Goal: Find specific page/section: Find specific page/section

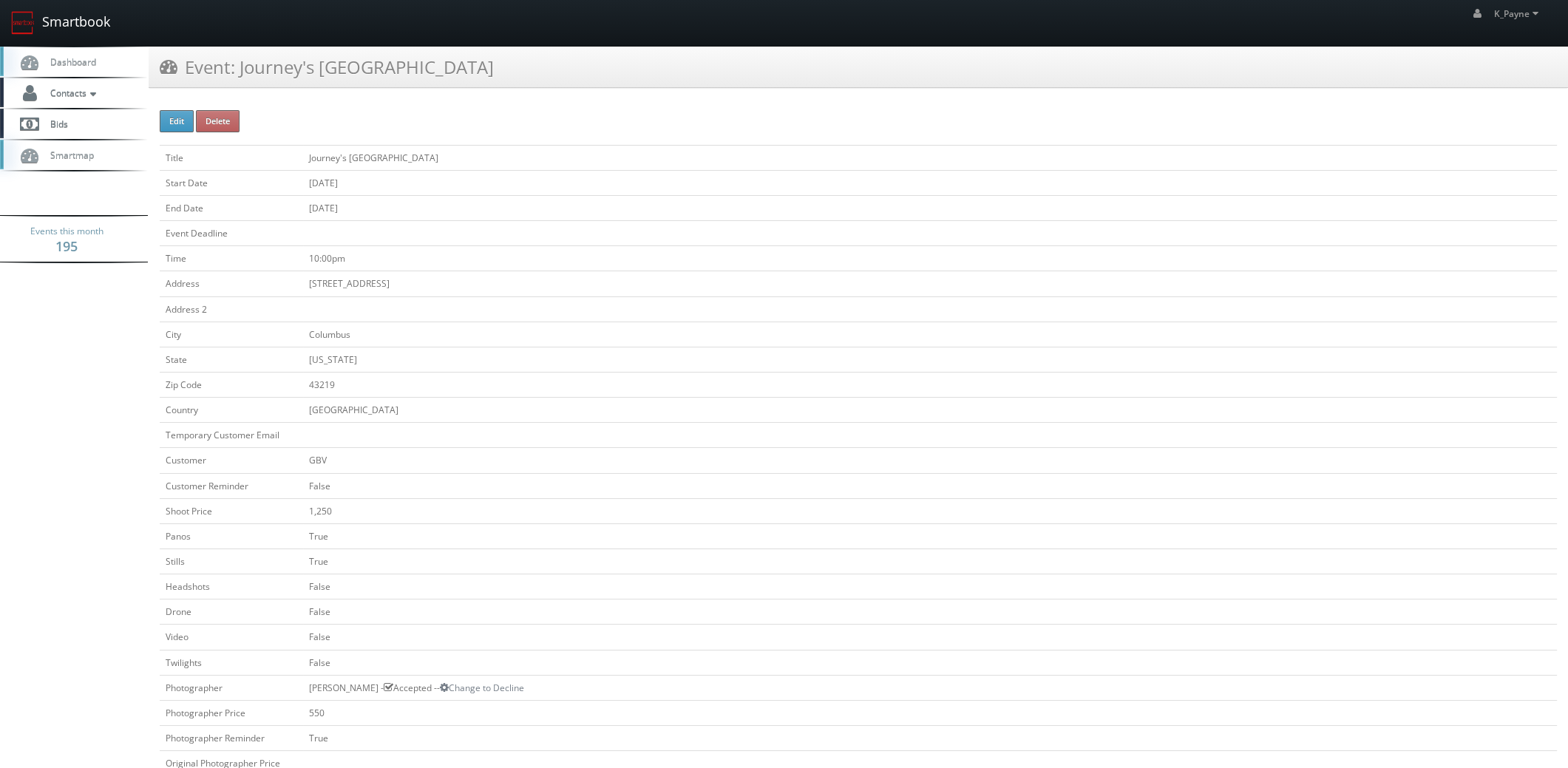
click at [45, 18] on link "Smartbook" at bounding box center [60, 22] width 121 height 45
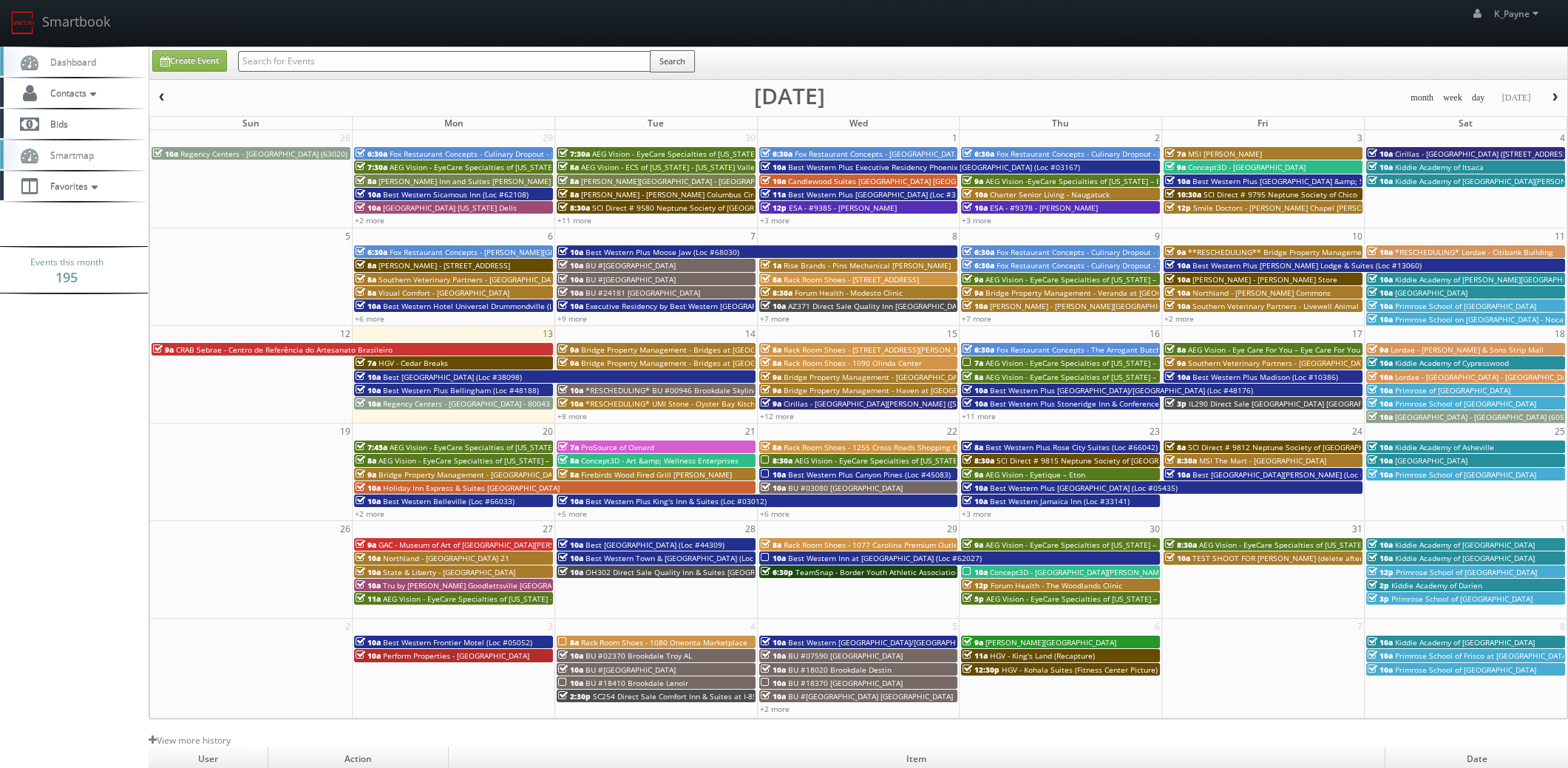
click at [339, 60] on input "text" at bounding box center [444, 62] width 412 height 21
type input "cnb04"
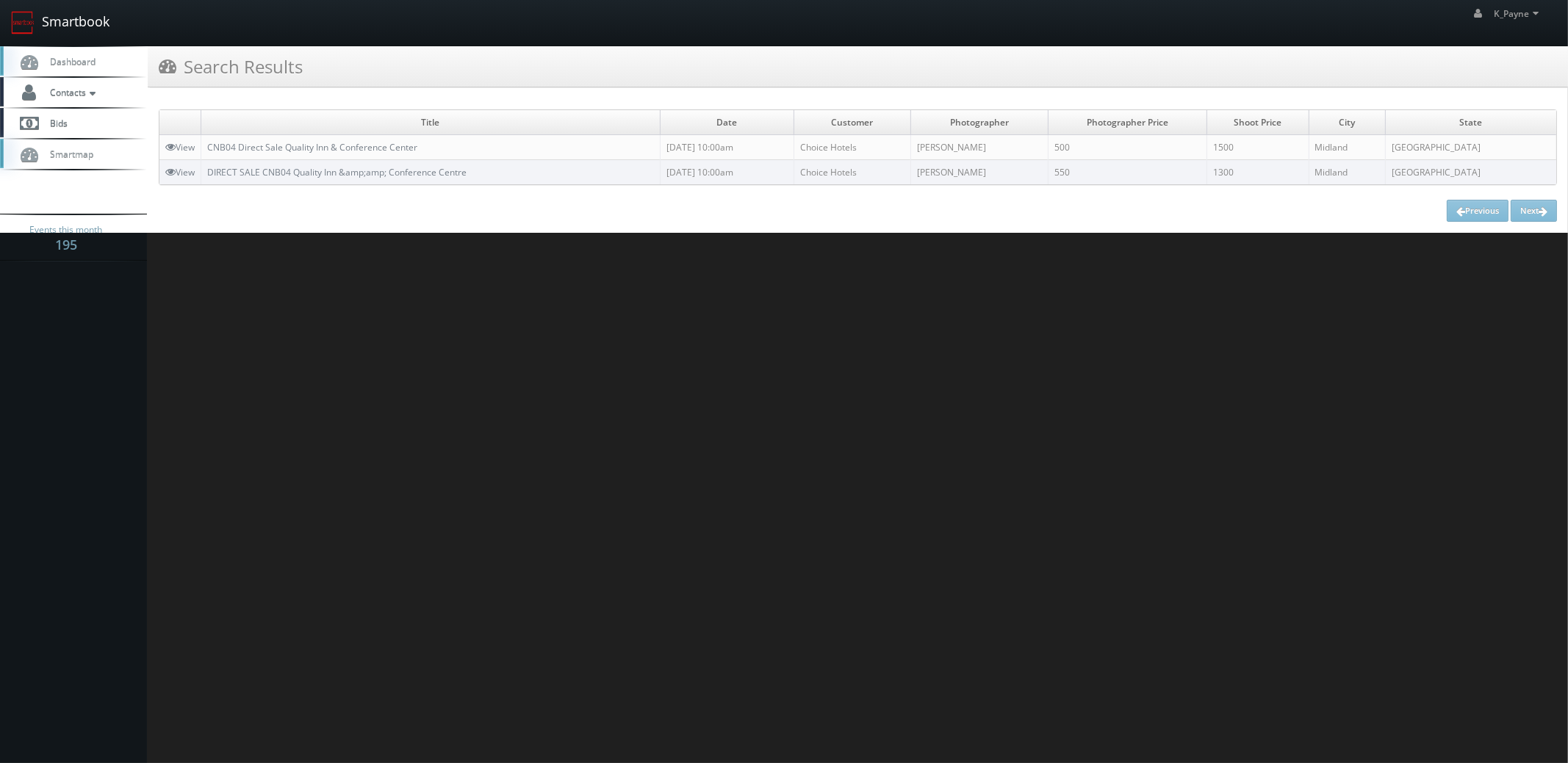
click at [67, 10] on link "Smartbook" at bounding box center [60, 22] width 120 height 45
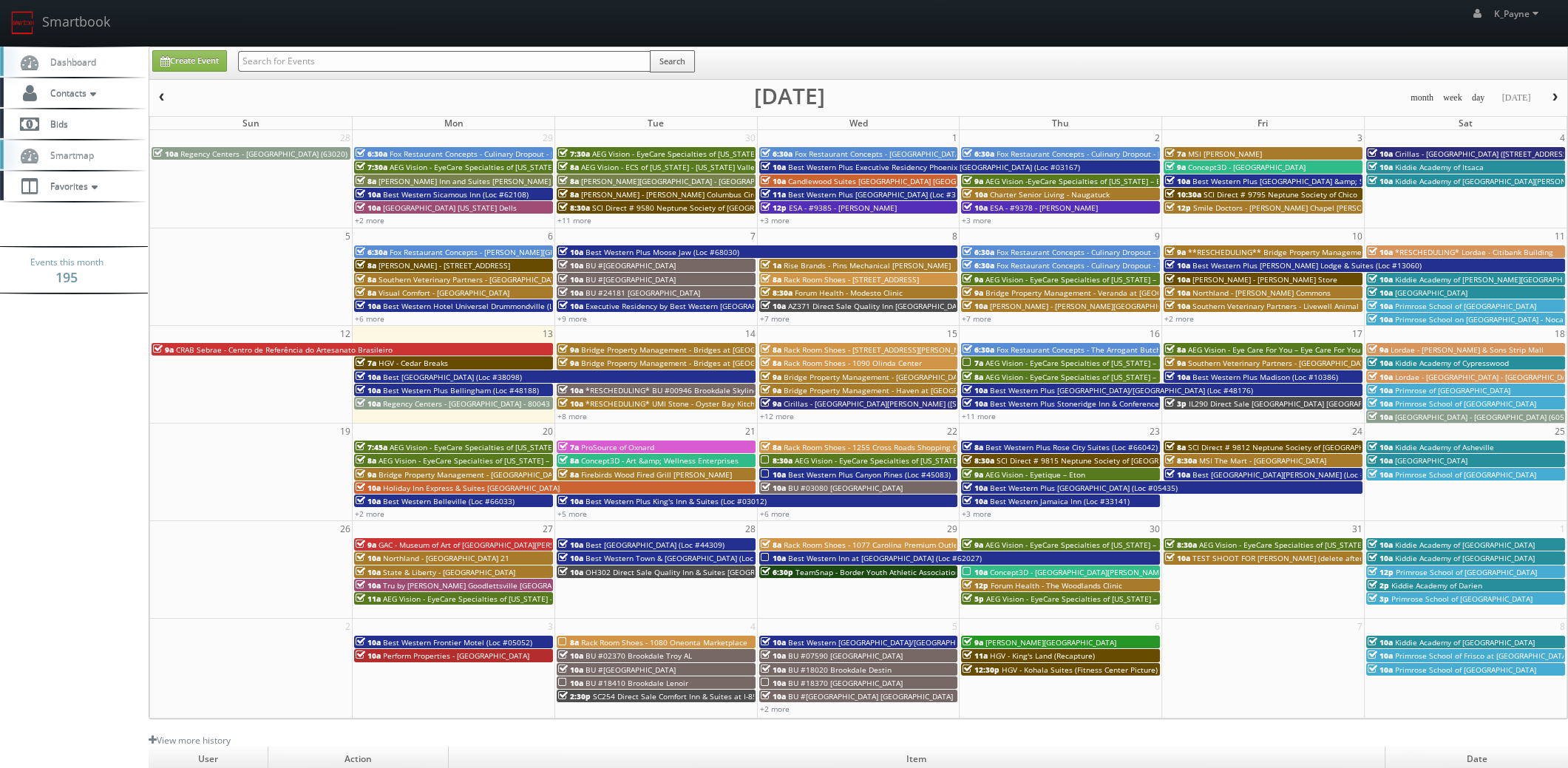
click at [344, 64] on input "text" at bounding box center [444, 62] width 412 height 21
type input "southwest orlando"
